Goal: Task Accomplishment & Management: Manage account settings

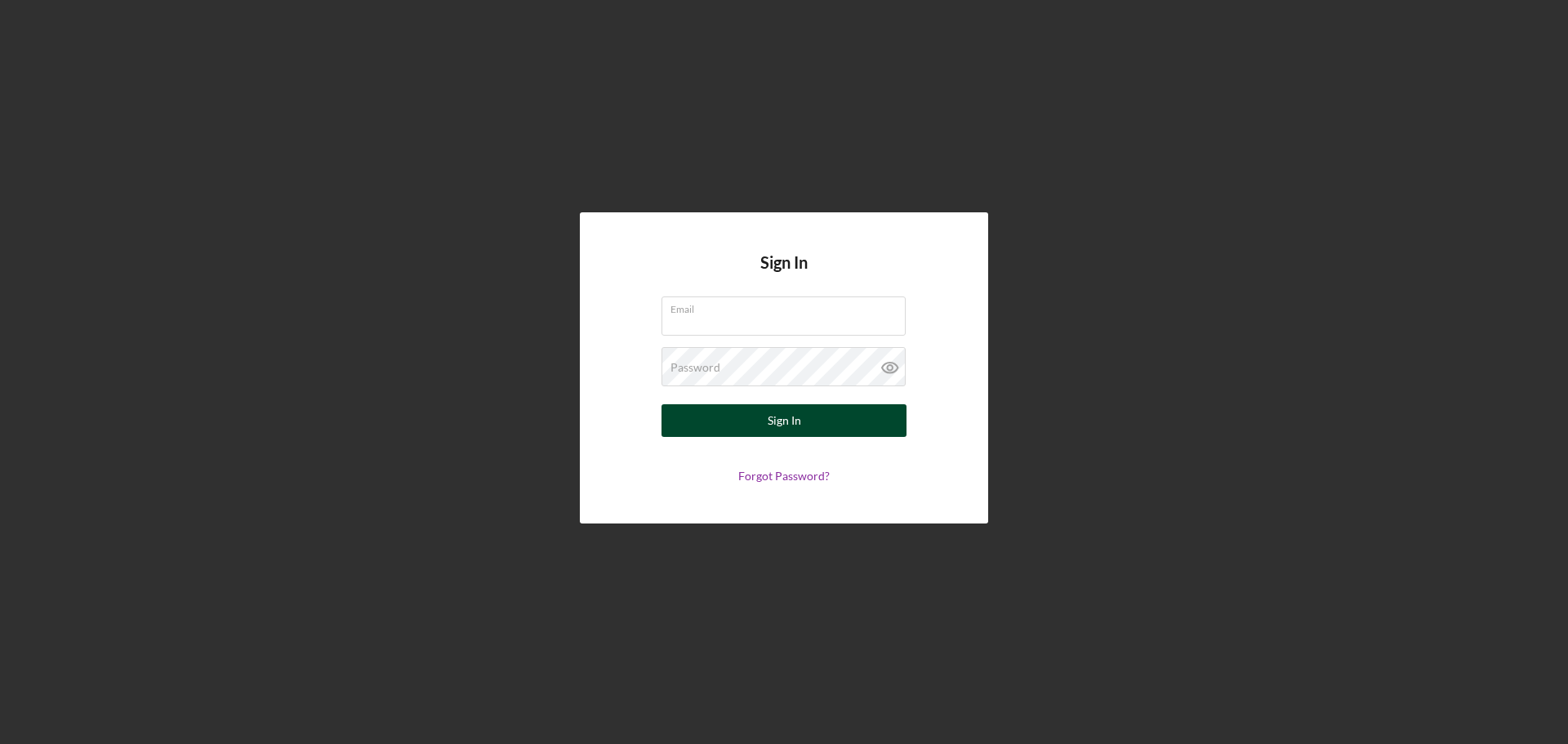
type input "[EMAIL_ADDRESS][DOMAIN_NAME]"
click at [790, 425] on div "Sign In" at bounding box center [784, 421] width 34 height 33
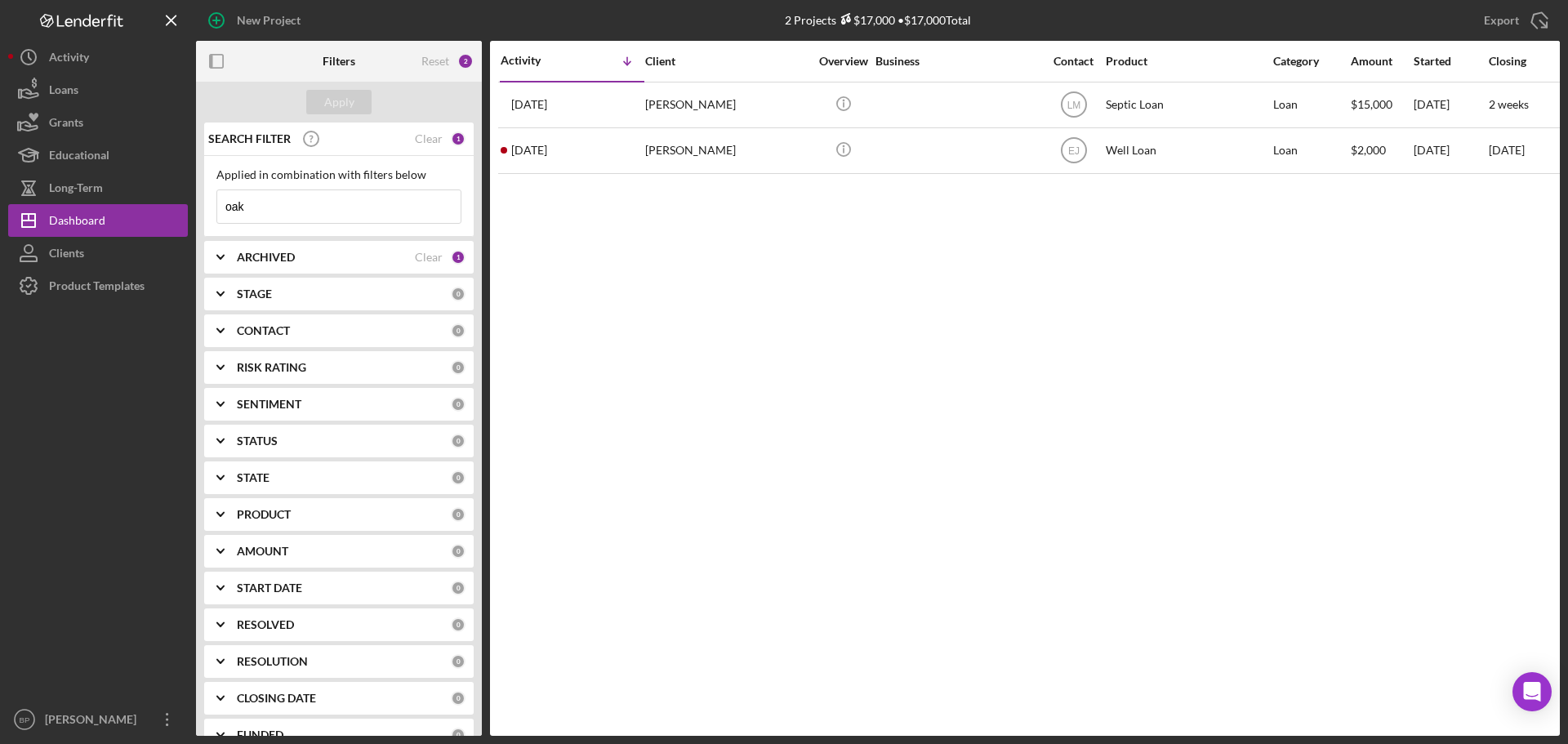
click at [260, 207] on input "oak" at bounding box center [339, 206] width 243 height 33
drag, startPoint x: 263, startPoint y: 207, endPoint x: 187, endPoint y: 207, distance: 76.0
click at [187, 207] on div "New Project 2 Projects $17,000 • $17,000 Total oak Export Icon/Export Filters R…" at bounding box center [784, 368] width 1552 height 736
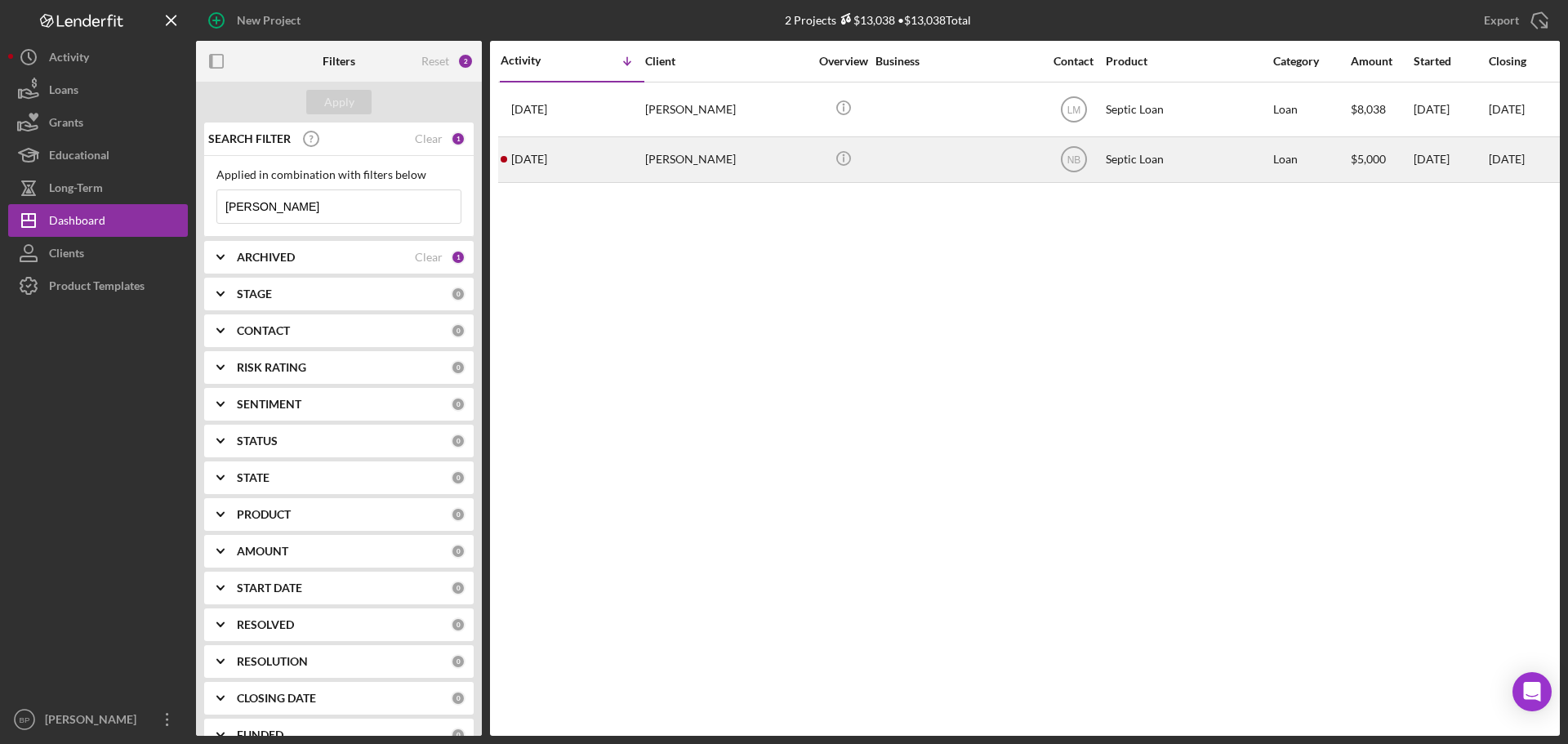
type input "[PERSON_NAME]"
click at [540, 157] on time "[DATE]" at bounding box center [529, 159] width 35 height 13
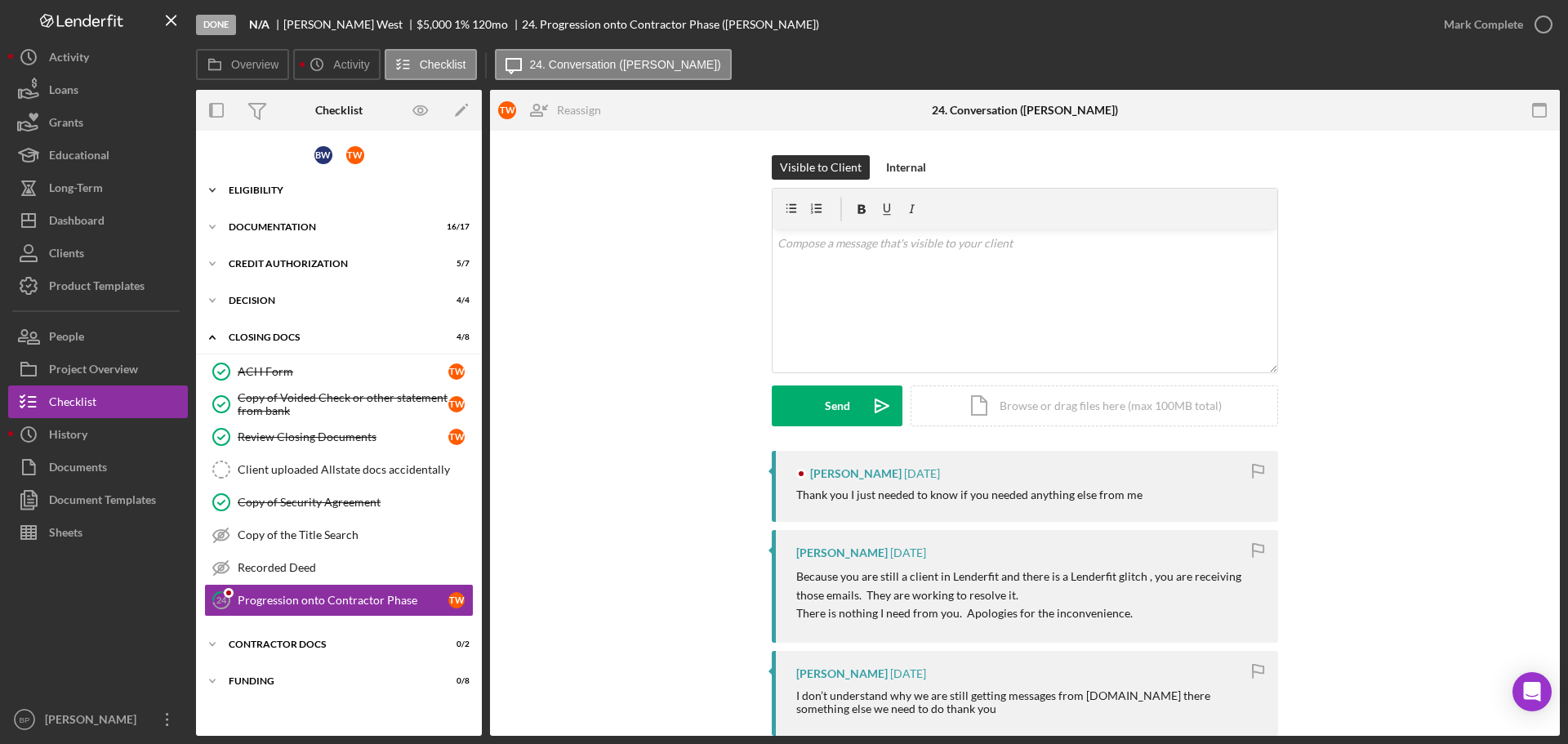
click at [214, 186] on icon "Icon/Expander" at bounding box center [212, 190] width 33 height 33
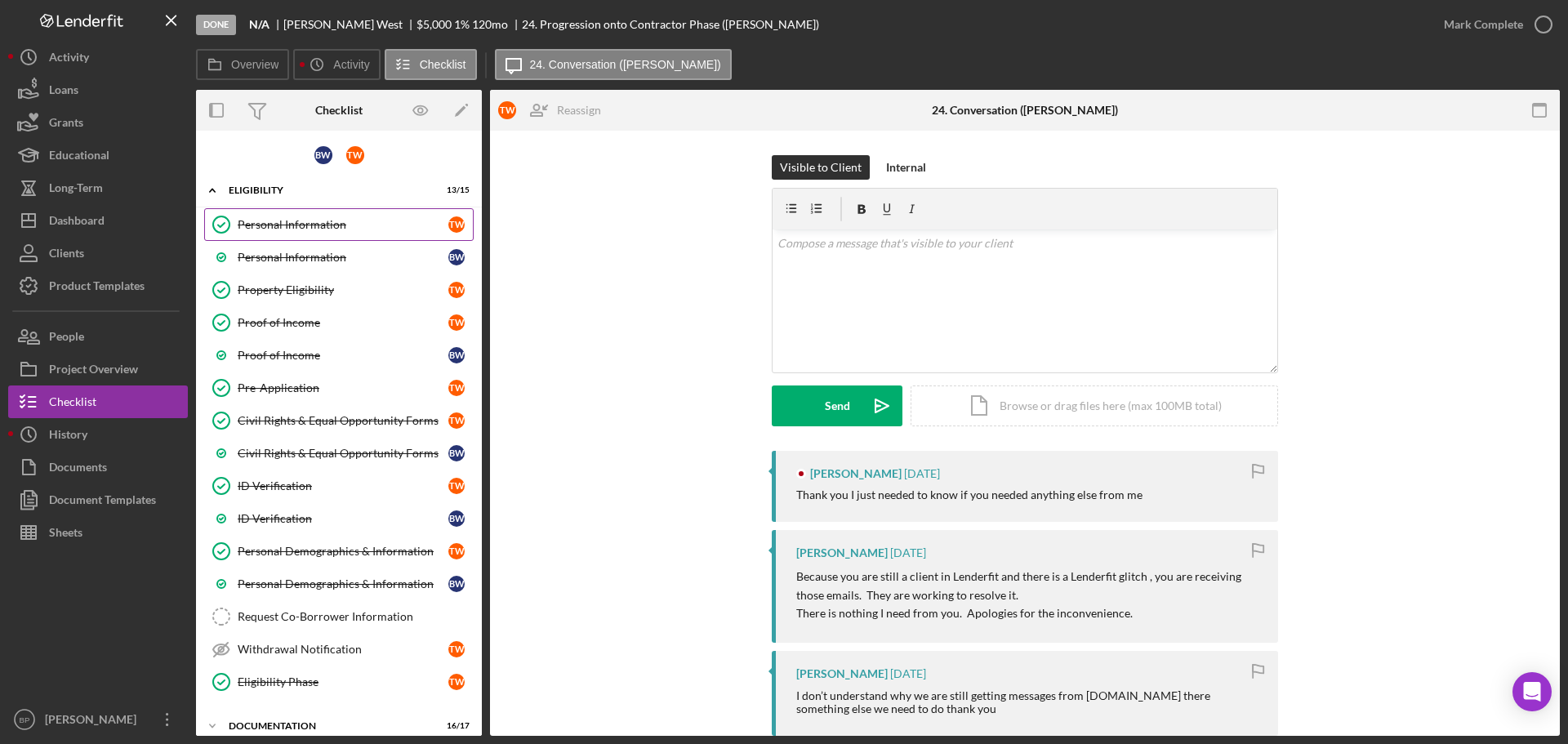
click at [286, 219] on div "Personal Information" at bounding box center [343, 225] width 210 height 13
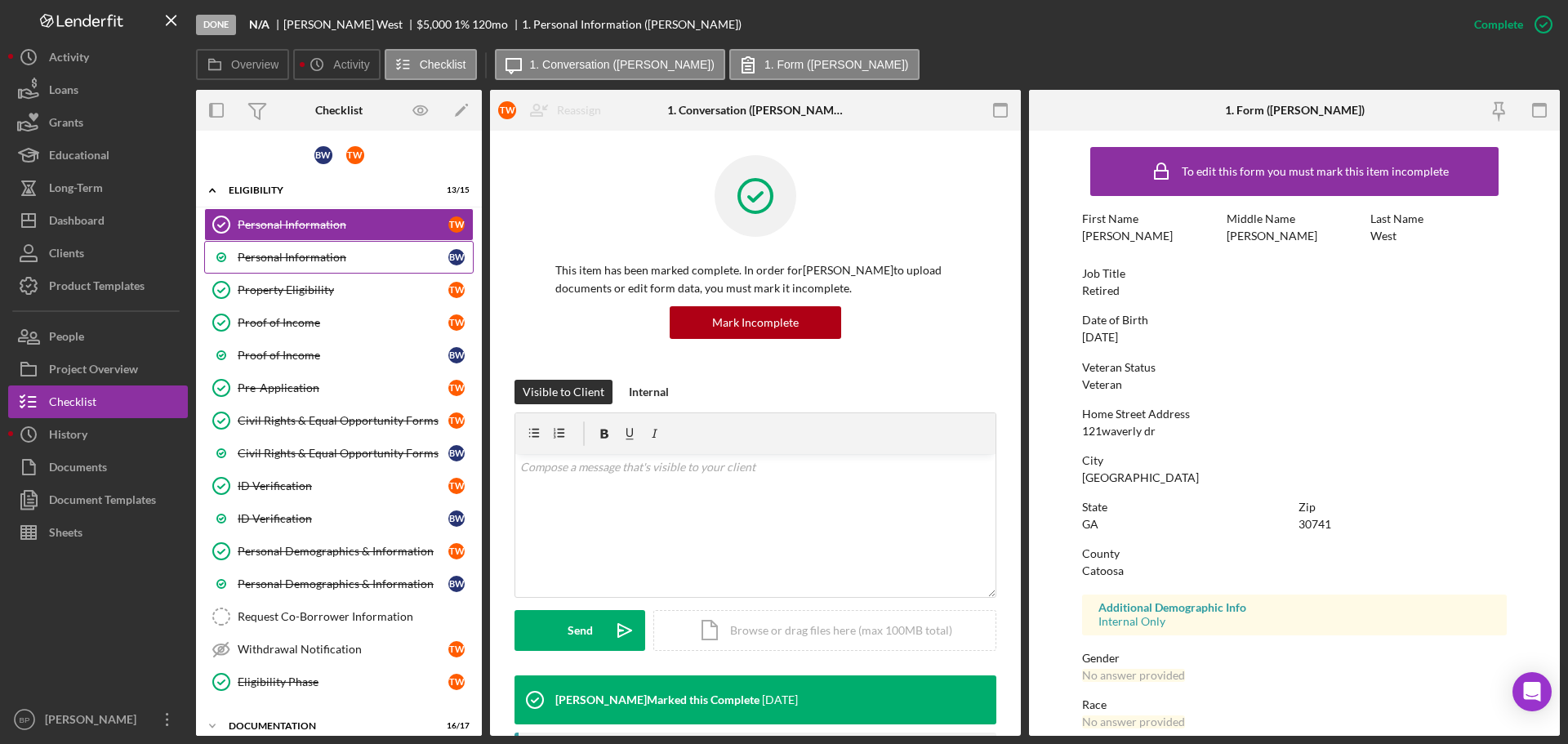
click at [317, 258] on div "Personal Information" at bounding box center [343, 257] width 210 height 13
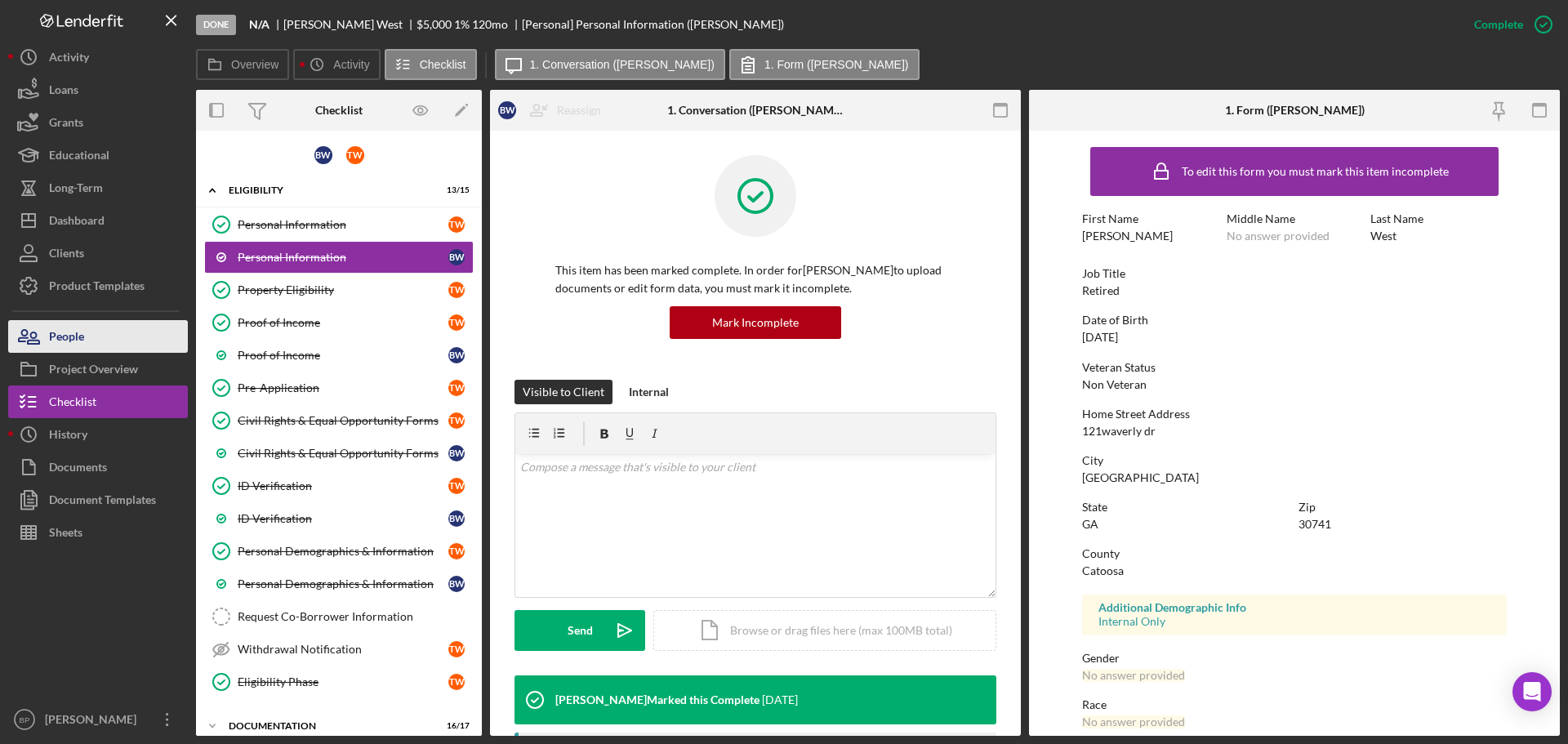
click at [60, 340] on div "People" at bounding box center [67, 338] width 35 height 36
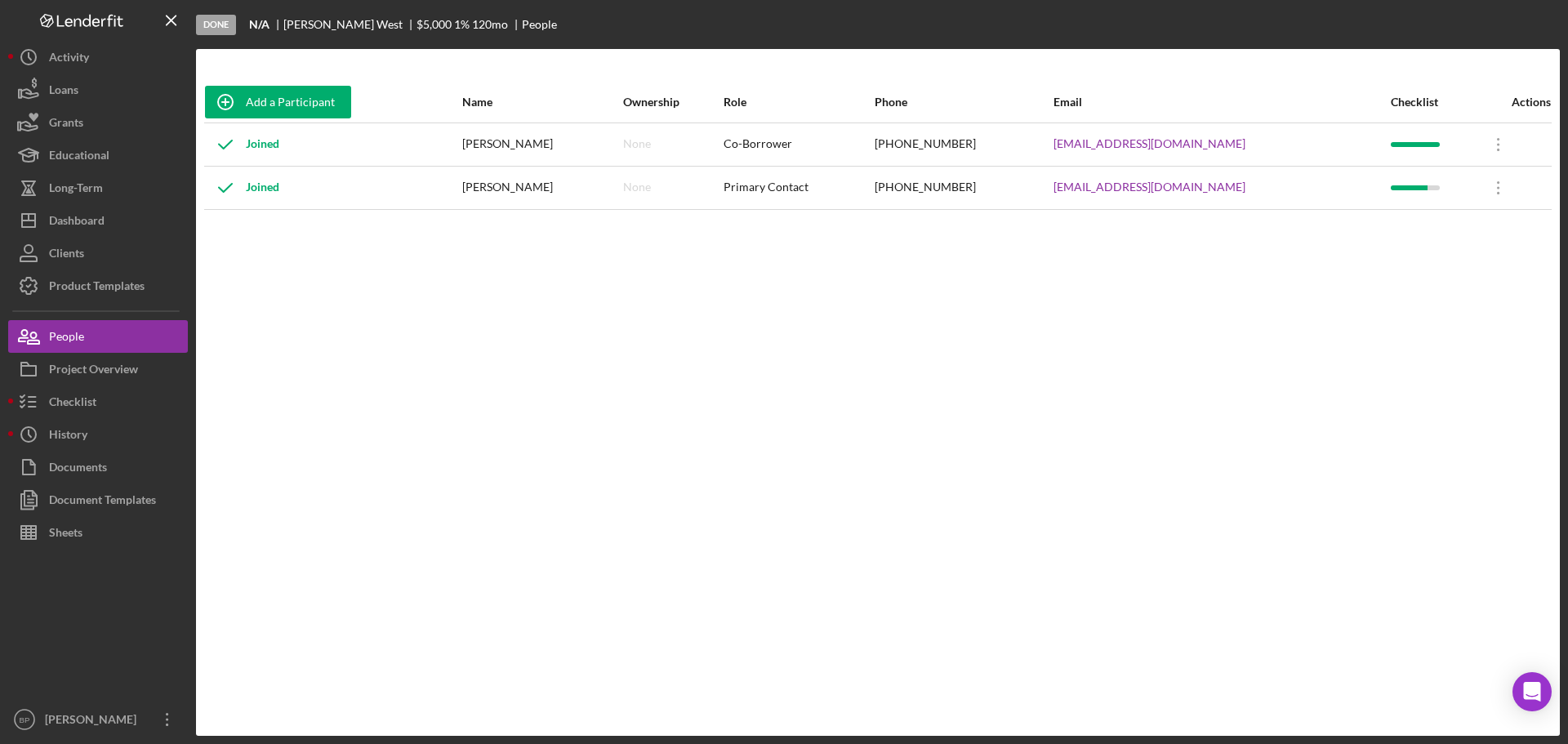
click at [963, 336] on div "Add a Participant Name Ownership Role Phone Email Checklist Actions Joined [PER…" at bounding box center [878, 392] width 1364 height 621
